Goal: Find specific page/section: Find specific page/section

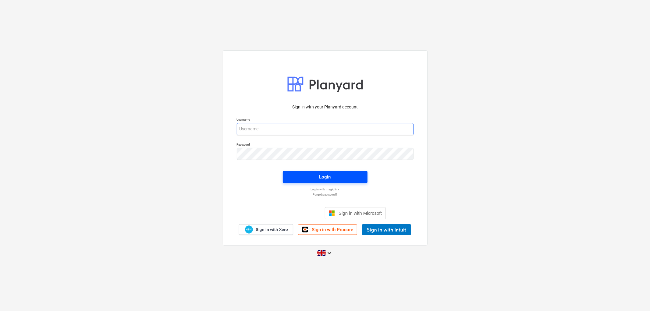
type input "[PERSON_NAME][EMAIL_ADDRESS][DOMAIN_NAME]"
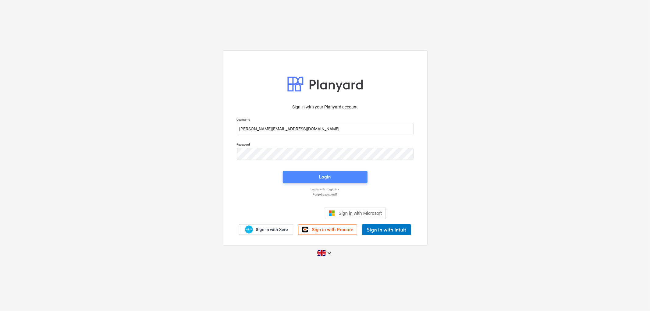
click at [327, 174] on div "Login" at bounding box center [325, 177] width 12 height 8
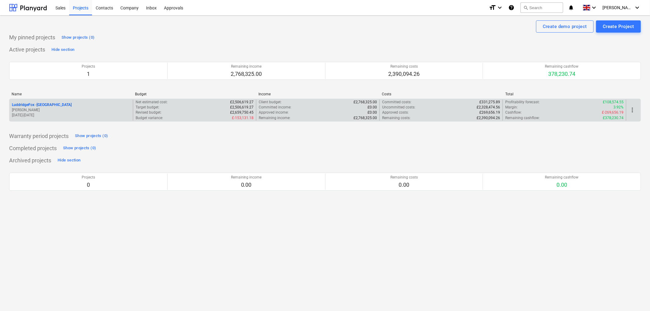
click at [62, 102] on div "LuddridgeFox - [GEOGRAPHIC_DATA] Barns [PERSON_NAME] [DATE] - [DATE]" at bounding box center [70, 110] width 123 height 21
click at [62, 103] on p "LuddridgeFox - [GEOGRAPHIC_DATA]" at bounding box center [42, 104] width 60 height 5
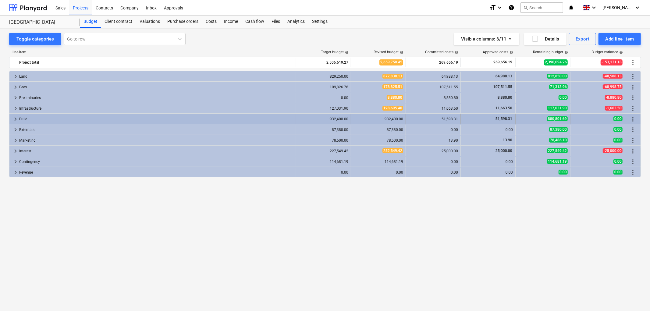
click at [15, 118] on span "keyboard_arrow_right" at bounding box center [15, 118] width 7 height 7
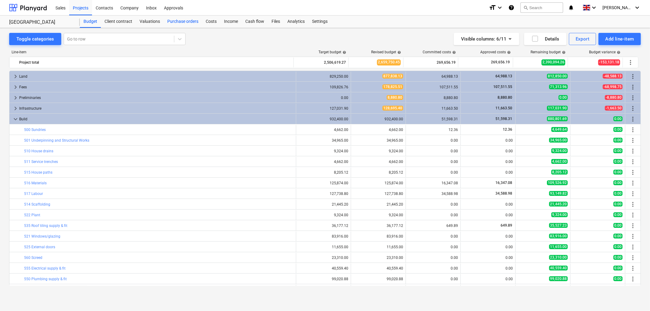
click at [209, 23] on div "Costs" at bounding box center [211, 22] width 18 height 12
